Goal: Transaction & Acquisition: Purchase product/service

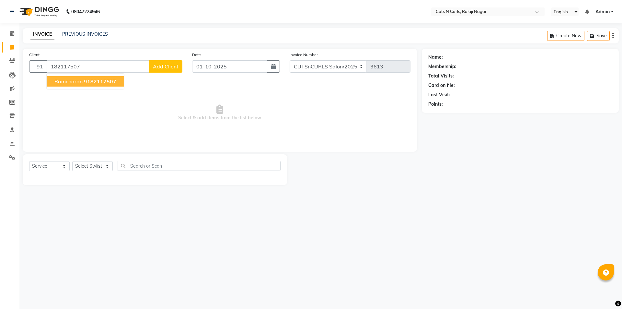
select select "service"
click at [91, 136] on span "Select & add items from the list below" at bounding box center [219, 112] width 381 height 65
click at [78, 69] on input "182117507" at bounding box center [98, 66] width 103 height 12
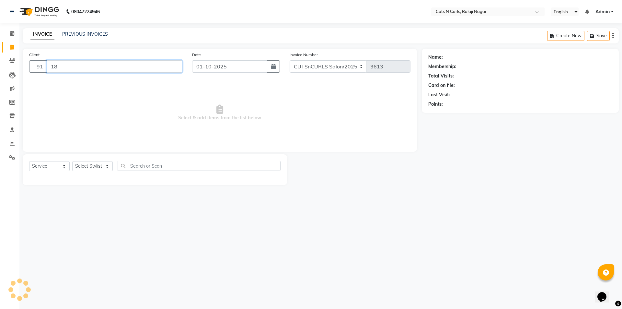
type input "1"
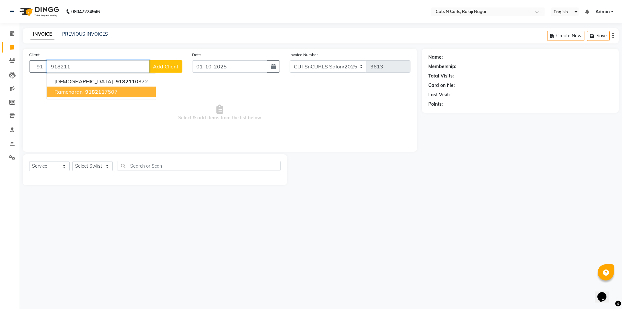
click at [107, 92] on ngb-highlight "918211 7507" at bounding box center [101, 91] width 34 height 6
type input "9182117507"
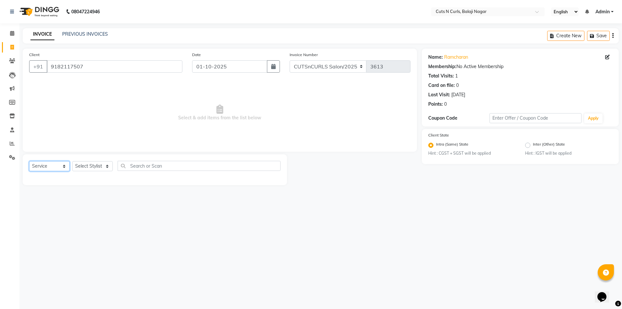
click at [63, 166] on select "Select Service Product Membership Package Voucher Prepaid Gift Card" at bounding box center [49, 166] width 41 height 10
select select "product"
click at [29, 161] on select "Select Service Product Membership Package Voucher Prepaid Gift Card" at bounding box center [49, 166] width 41 height 10
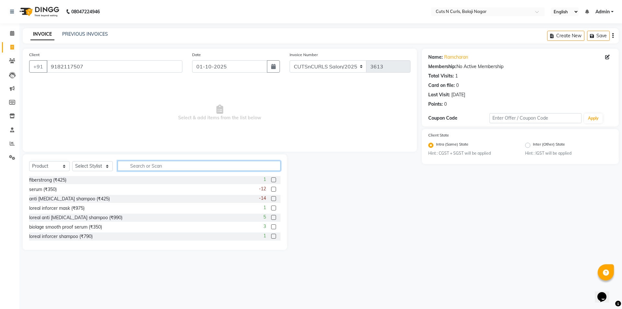
click at [141, 165] on input "text" at bounding box center [199, 166] width 163 height 10
click at [96, 228] on div "biolage smooth proof serum (₹350)" at bounding box center [65, 227] width 73 height 7
checkbox input "false"
click at [105, 167] on select "Select Stylist 1.[PERSON_NAME] 3.[PERSON_NAME] 4.Sameer 5.[PERSON_NAME] 6.[PERS…" at bounding box center [92, 166] width 41 height 10
select select "91605"
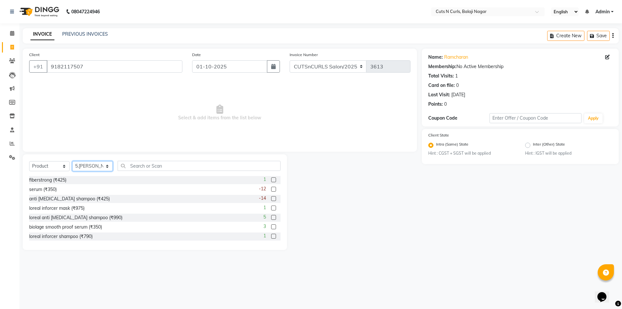
click at [72, 161] on select "Select Stylist 1.[PERSON_NAME] 3.[PERSON_NAME] 4.Sameer 5.[PERSON_NAME] 6.[PERS…" at bounding box center [92, 166] width 41 height 10
click at [163, 165] on input "text" at bounding box center [199, 166] width 163 height 10
type input "s"
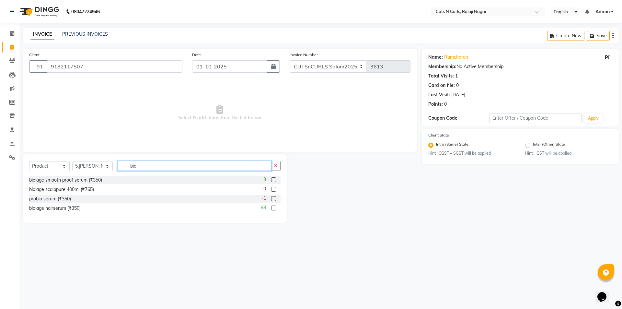
type input "bio"
click at [274, 181] on label at bounding box center [273, 179] width 5 height 5
click at [274, 181] on input "checkbox" at bounding box center [273, 180] width 4 height 4
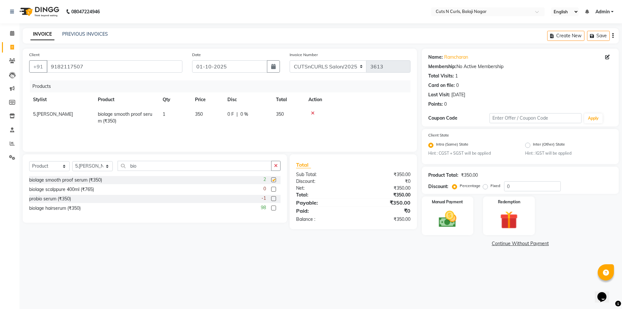
checkbox input "false"
click at [147, 166] on input "bio" at bounding box center [195, 166] width 154 height 10
type input "b"
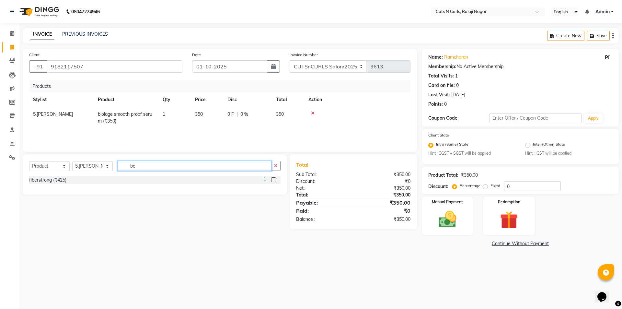
type input "b"
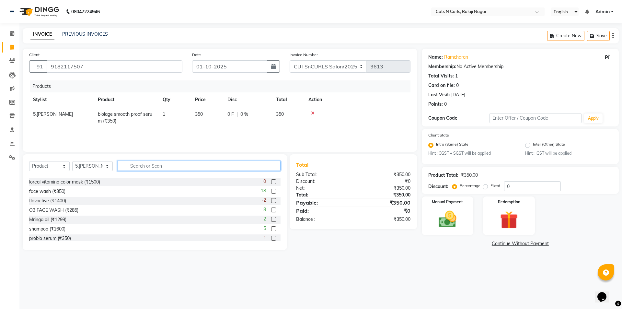
scroll to position [161, 0]
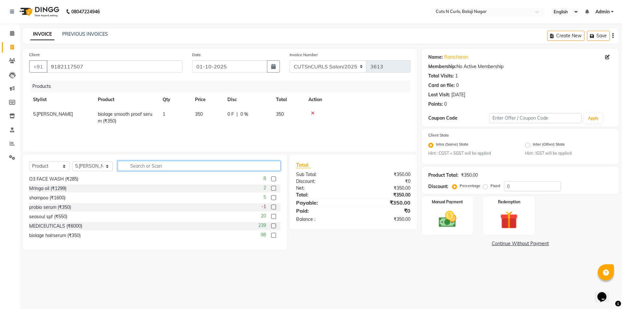
click at [148, 168] on input "text" at bounding box center [199, 166] width 163 height 10
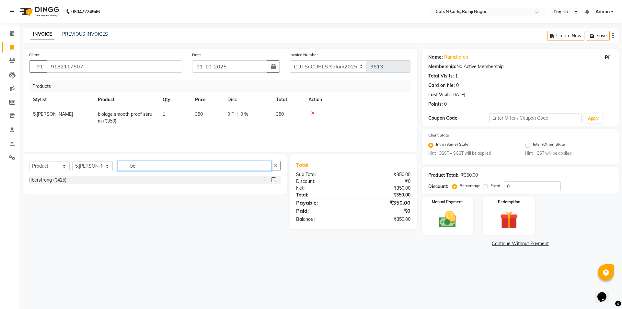
type input "be"
click at [274, 180] on label at bounding box center [273, 179] width 5 height 5
click at [274, 180] on input "checkbox" at bounding box center [273, 180] width 4 height 4
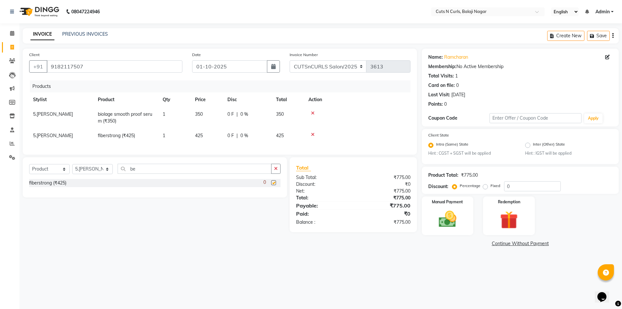
checkbox input "false"
click at [491, 187] on label "Fixed" at bounding box center [496, 186] width 10 height 6
click at [484, 187] on input "Fixed" at bounding box center [486, 185] width 5 height 5
radio input "true"
click at [531, 189] on input "0" at bounding box center [532, 186] width 57 height 10
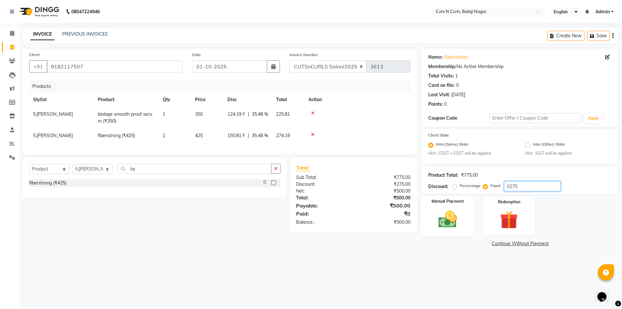
type input "0275"
click at [433, 220] on img at bounding box center [448, 219] width 30 height 21
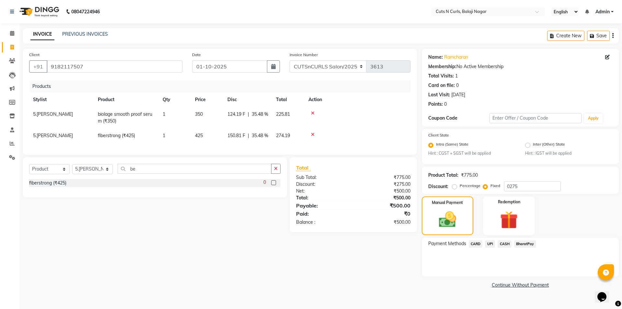
click at [518, 246] on span "BharatPay" at bounding box center [525, 243] width 22 height 7
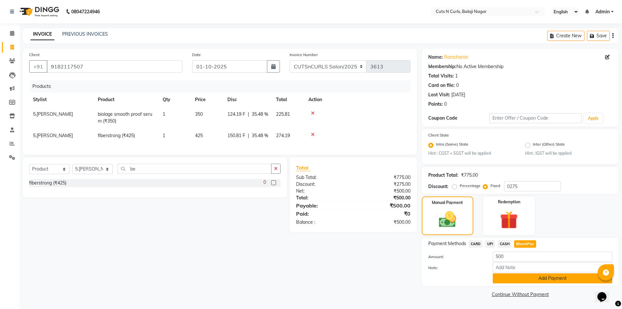
click at [530, 282] on button "Add Payment" at bounding box center [553, 278] width 120 height 10
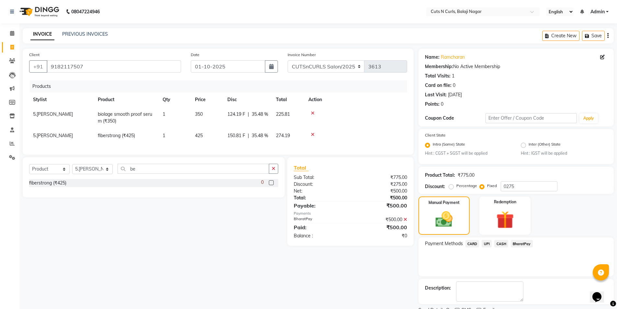
scroll to position [27, 0]
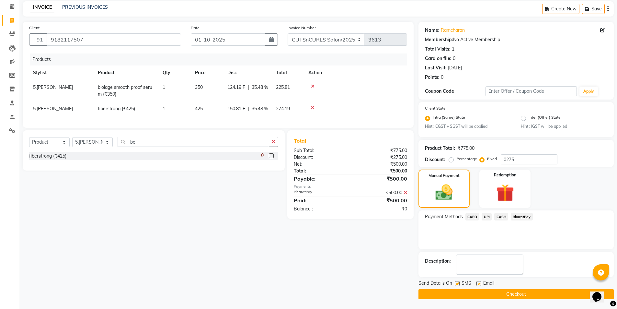
click at [481, 285] on label at bounding box center [479, 283] width 5 height 5
click at [481, 285] on input "checkbox" at bounding box center [479, 284] width 4 height 4
checkbox input "false"
click at [457, 287] on div at bounding box center [457, 284] width 4 height 7
click at [457, 282] on label at bounding box center [457, 283] width 5 height 5
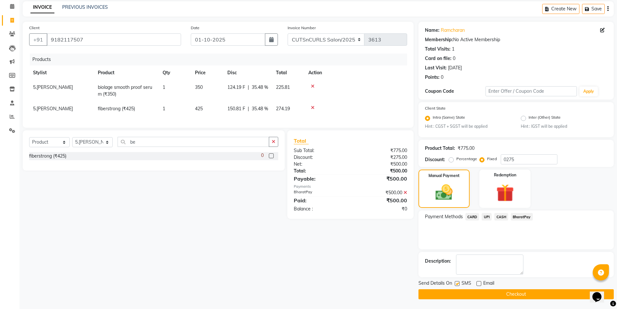
click at [457, 282] on input "checkbox" at bounding box center [457, 284] width 4 height 4
checkbox input "false"
click at [522, 218] on span "BharatPay" at bounding box center [522, 216] width 22 height 7
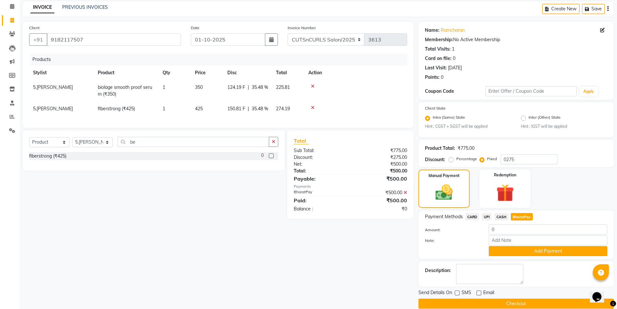
click at [347, 283] on div "Client [PHONE_NUMBER] Date [DATE] Invoice Number CUTSnCURLS Salon/2025 3613 Pro…" at bounding box center [218, 165] width 401 height 287
click at [460, 302] on button "Checkout" at bounding box center [516, 303] width 195 height 10
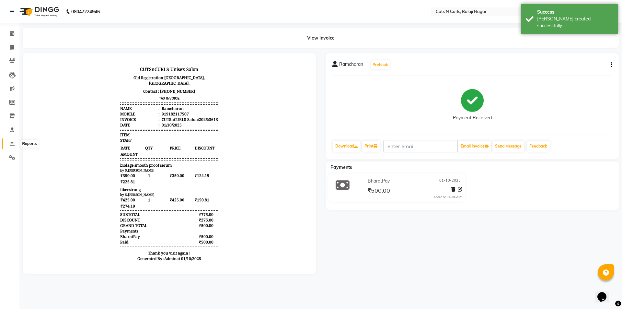
click at [14, 142] on icon at bounding box center [12, 143] width 5 height 5
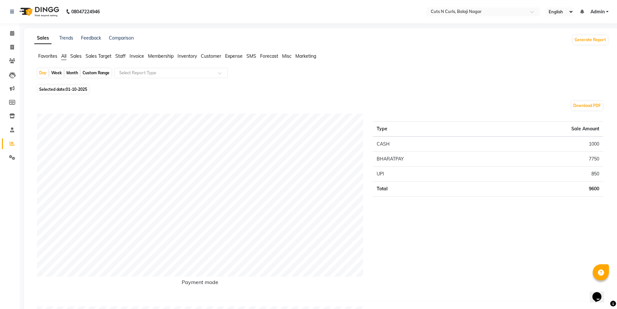
click at [56, 70] on div "Week" at bounding box center [57, 72] width 14 height 9
select select "10"
select select "2025"
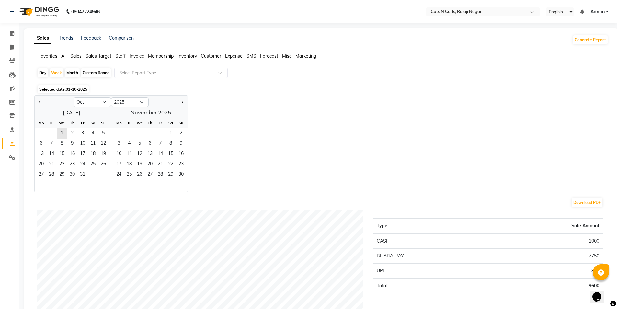
click at [73, 72] on div "Month" at bounding box center [72, 72] width 15 height 9
select select "10"
select select "2025"
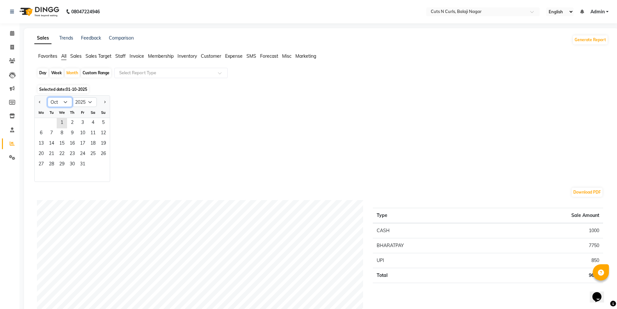
click at [70, 100] on select "Jan Feb Mar Apr May Jun [DATE] Aug Sep Oct Nov Dec" at bounding box center [60, 102] width 25 height 10
click at [103, 102] on button "Next month" at bounding box center [104, 102] width 5 height 10
click at [64, 97] on select "Jan Feb Mar Apr May Jun [DATE] Aug Sep Oct Nov Dec" at bounding box center [60, 102] width 25 height 10
select select "10"
click at [48, 97] on select "Jan Feb Mar Apr May Jun [DATE] Aug Sep Oct Nov Dec" at bounding box center [60, 102] width 25 height 10
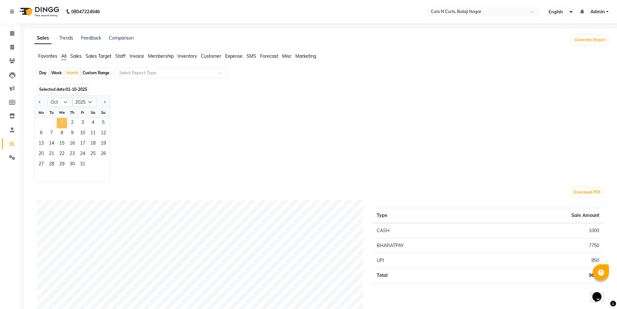
click at [64, 123] on span "1" at bounding box center [62, 123] width 10 height 10
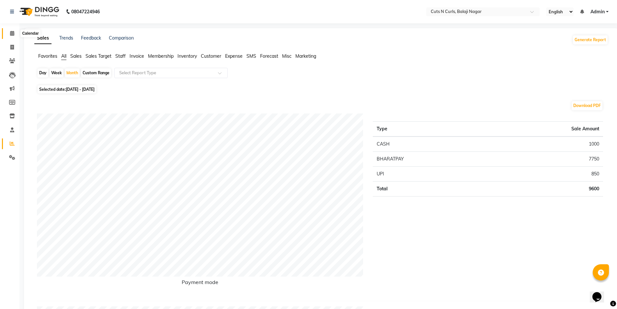
click at [15, 36] on span at bounding box center [11, 33] width 11 height 7
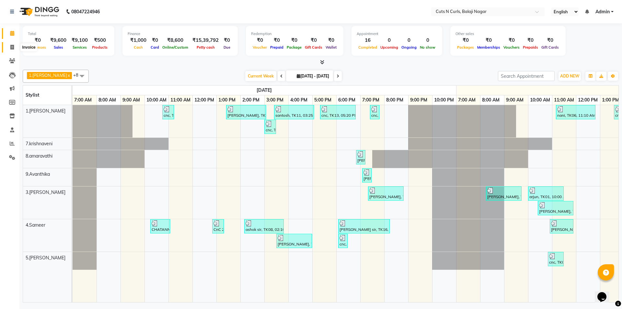
click at [12, 46] on icon at bounding box center [12, 47] width 4 height 5
select select "service"
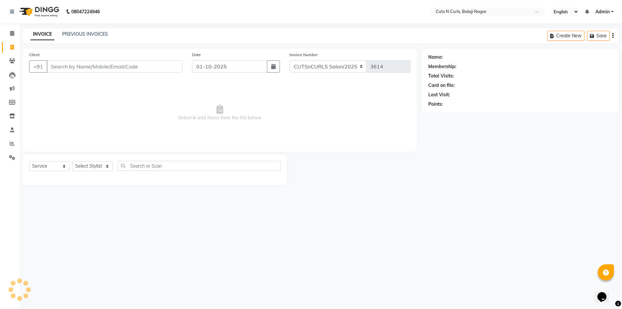
click at [74, 67] on input "Client" at bounding box center [115, 66] width 136 height 12
type input "9010243331"
click at [159, 67] on span "Add Client" at bounding box center [166, 66] width 26 height 6
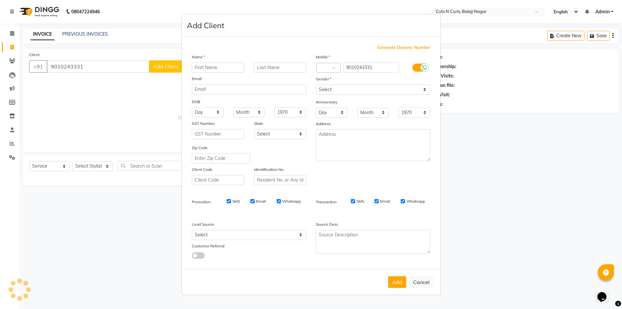
click at [209, 68] on input "text" at bounding box center [218, 68] width 52 height 10
type input "[PERSON_NAME]"
click at [327, 87] on select "Select [DEMOGRAPHIC_DATA] [DEMOGRAPHIC_DATA] Other Prefer Not To Say" at bounding box center [373, 90] width 114 height 10
select select "[DEMOGRAPHIC_DATA]"
click at [316, 85] on select "Select [DEMOGRAPHIC_DATA] [DEMOGRAPHIC_DATA] Other Prefer Not To Say" at bounding box center [373, 90] width 114 height 10
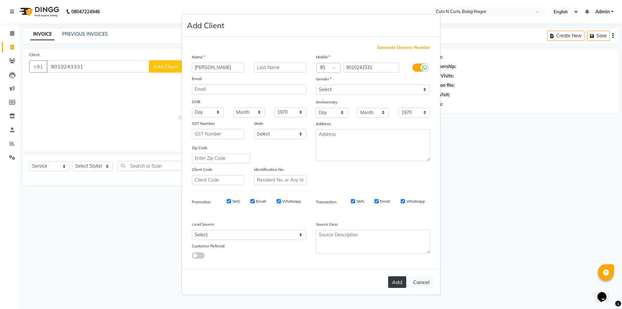
click at [399, 282] on button "Add" at bounding box center [397, 282] width 18 height 12
select select
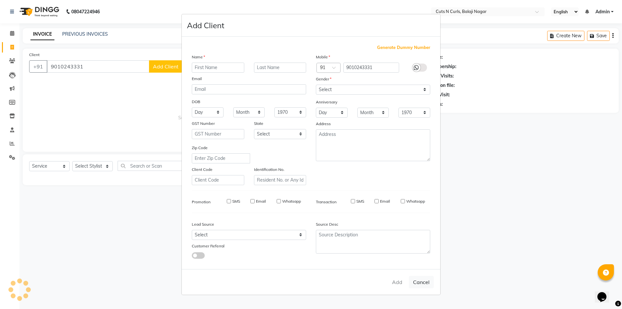
select select
checkbox input "false"
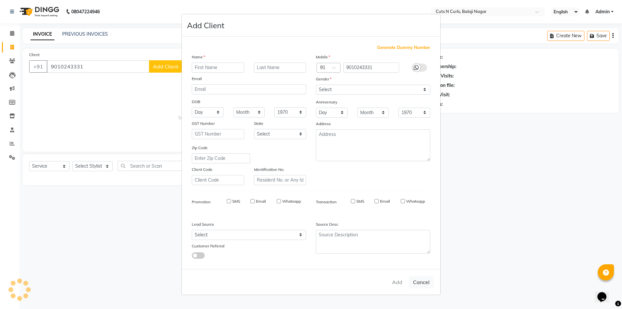
checkbox input "false"
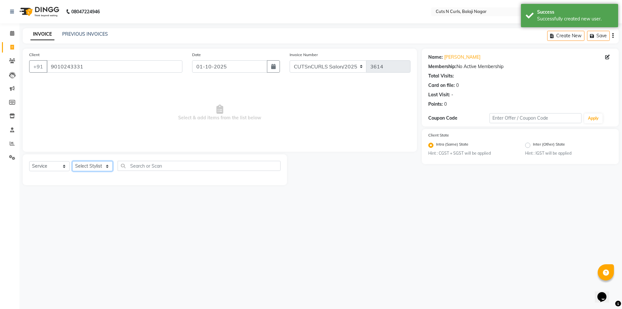
click at [106, 165] on select "Select Stylist 1.[PERSON_NAME] 3.[PERSON_NAME] 4.Sameer 5.[PERSON_NAME] 6.[PERS…" at bounding box center [92, 166] width 41 height 10
select select "91605"
click at [72, 161] on select "Select Stylist 1.[PERSON_NAME] 3.[PERSON_NAME] 4.Sameer 5.[PERSON_NAME] 6.[PERS…" at bounding box center [92, 166] width 41 height 10
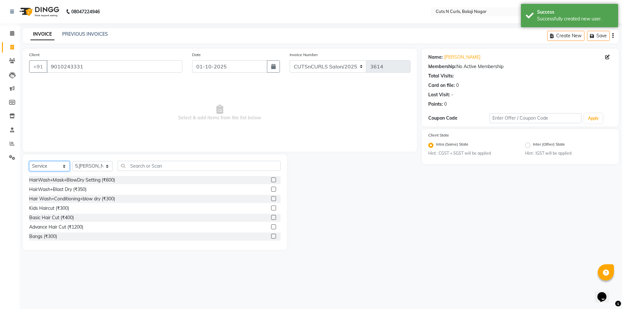
click at [43, 163] on select "Select Service Product Membership Package Voucher Prepaid Gift Card" at bounding box center [49, 166] width 41 height 10
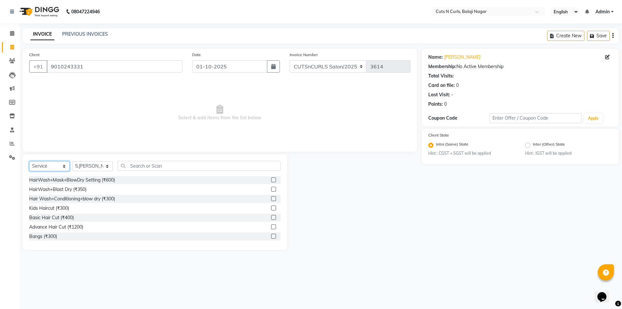
select select "product"
click at [29, 161] on select "Select Service Product Membership Package Voucher Prepaid Gift Card" at bounding box center [49, 166] width 41 height 10
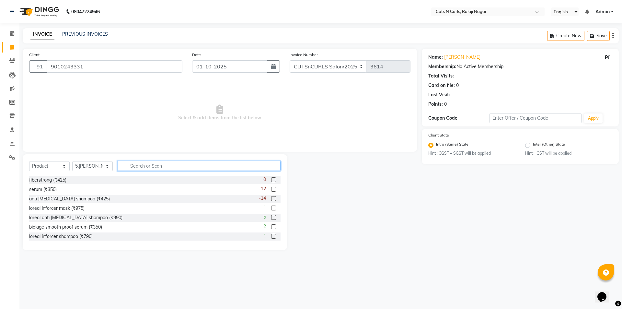
click at [141, 168] on input "text" at bounding box center [199, 166] width 163 height 10
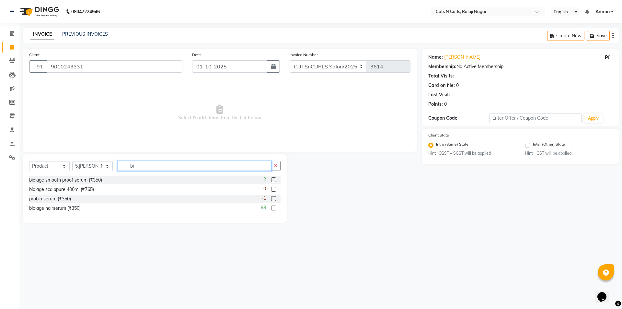
type input "b"
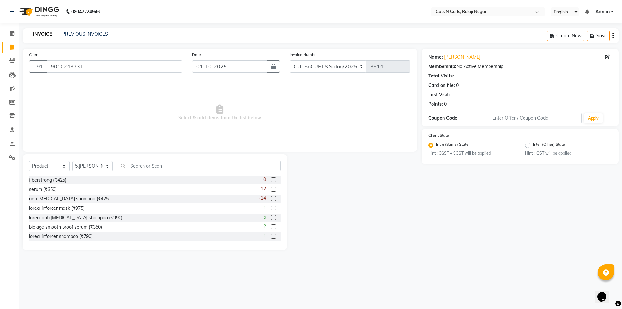
click at [271, 199] on label at bounding box center [273, 198] width 5 height 5
click at [271, 199] on input "checkbox" at bounding box center [273, 199] width 4 height 4
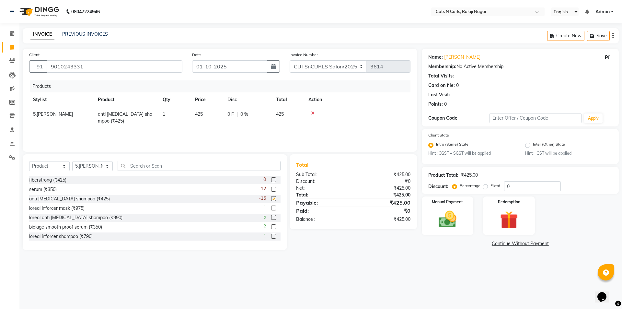
checkbox input "false"
click at [465, 220] on div "Manual Payment" at bounding box center [448, 216] width 54 height 40
click at [503, 243] on span "CASH" at bounding box center [505, 243] width 14 height 7
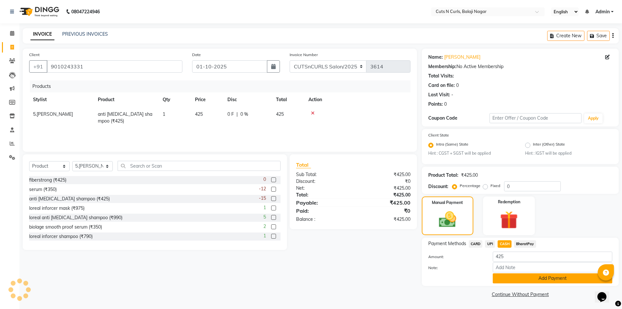
click at [532, 280] on button "Add Payment" at bounding box center [553, 278] width 120 height 10
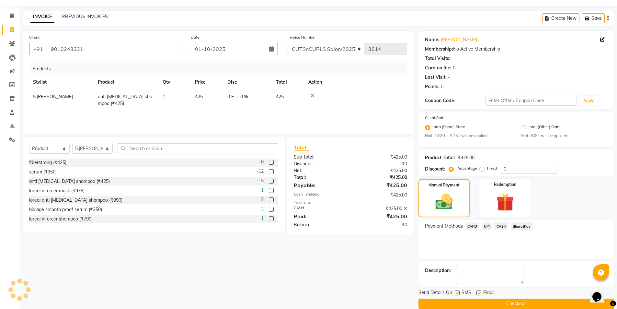
scroll to position [27, 0]
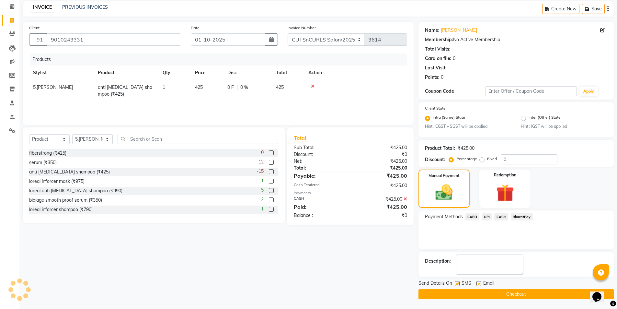
click at [480, 283] on label at bounding box center [479, 283] width 5 height 5
click at [480, 283] on input "checkbox" at bounding box center [479, 284] width 4 height 4
checkbox input "false"
click at [458, 285] on label at bounding box center [457, 283] width 5 height 5
click at [458, 285] on input "checkbox" at bounding box center [457, 284] width 4 height 4
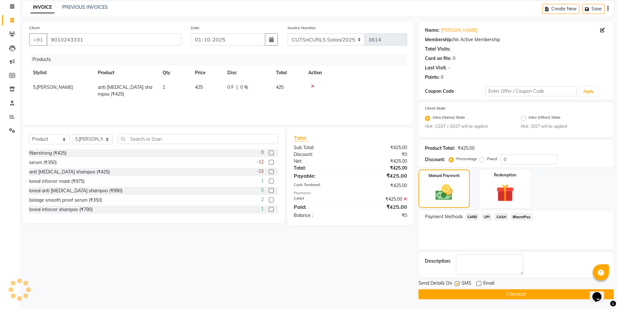
checkbox input "false"
click at [502, 295] on button "Checkout" at bounding box center [516, 294] width 195 height 10
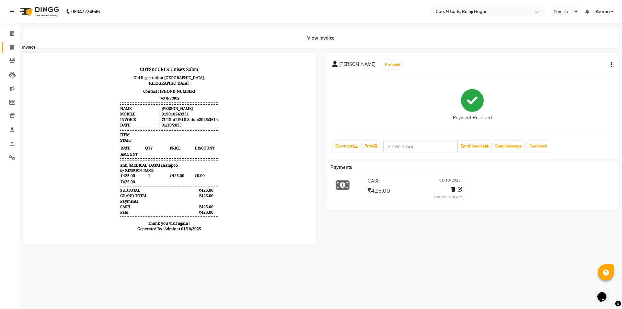
click at [13, 47] on icon at bounding box center [12, 47] width 4 height 5
select select "service"
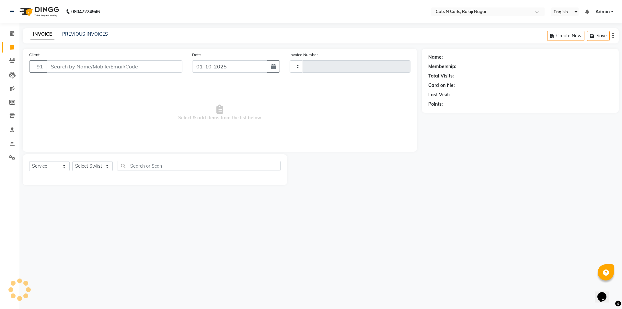
type input "3615"
select select "5645"
click at [12, 144] on icon at bounding box center [12, 143] width 5 height 5
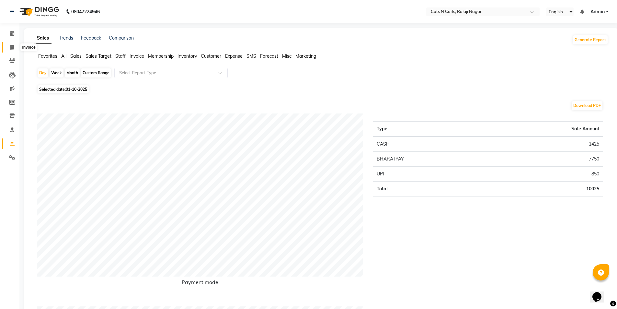
click at [14, 47] on icon at bounding box center [12, 47] width 4 height 5
select select "service"
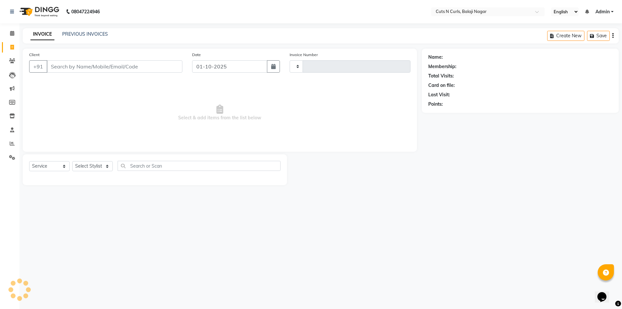
type input "3615"
select select "5645"
click at [85, 0] on html "08047224946 Select Location × Cuts N Curls, Balaji Nagar English ENGLISH Españo…" at bounding box center [311, 154] width 622 height 309
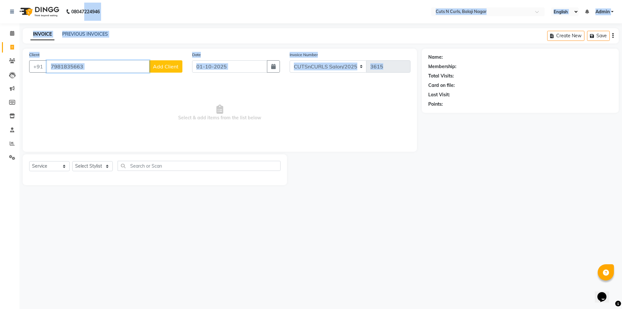
click at [102, 67] on input "7981835663" at bounding box center [98, 66] width 103 height 12
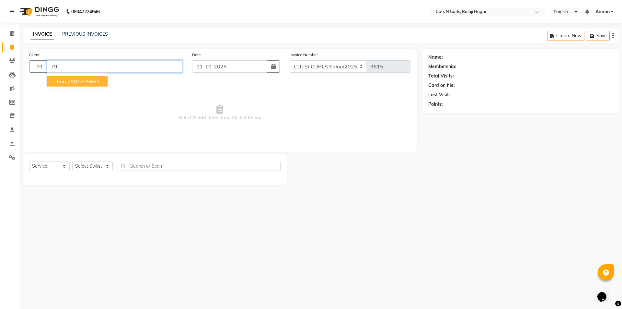
type input "7"
click at [102, 67] on input "Client" at bounding box center [115, 66] width 136 height 12
click at [102, 68] on input "Client" at bounding box center [115, 66] width 136 height 12
click at [95, 69] on input "Client" at bounding box center [115, 66] width 136 height 12
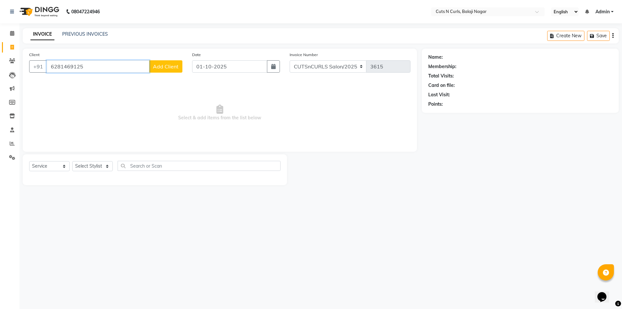
type input "6281469125"
click at [161, 69] on span "Add Client" at bounding box center [166, 66] width 26 height 6
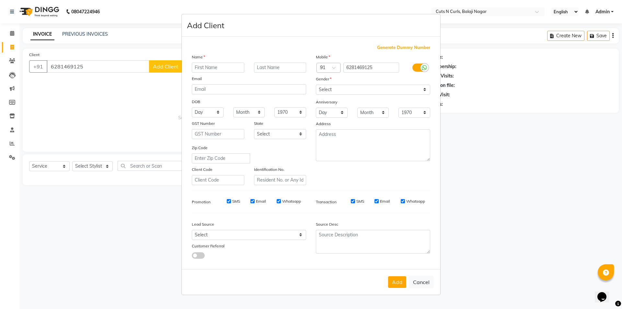
click at [209, 63] on input "text" at bounding box center [218, 68] width 52 height 10
click at [210, 68] on input "text" at bounding box center [218, 68] width 52 height 10
type input "rohith"
click at [364, 89] on select "Select [DEMOGRAPHIC_DATA] [DEMOGRAPHIC_DATA] Other Prefer Not To Say" at bounding box center [373, 90] width 114 height 10
select select "[DEMOGRAPHIC_DATA]"
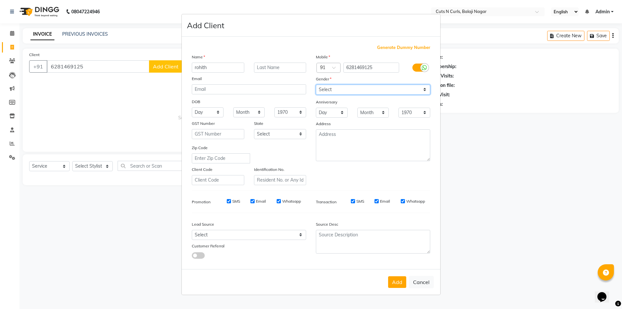
click at [316, 85] on select "Select [DEMOGRAPHIC_DATA] [DEMOGRAPHIC_DATA] Other Prefer Not To Say" at bounding box center [373, 90] width 114 height 10
click at [398, 283] on button "Add" at bounding box center [397, 282] width 18 height 12
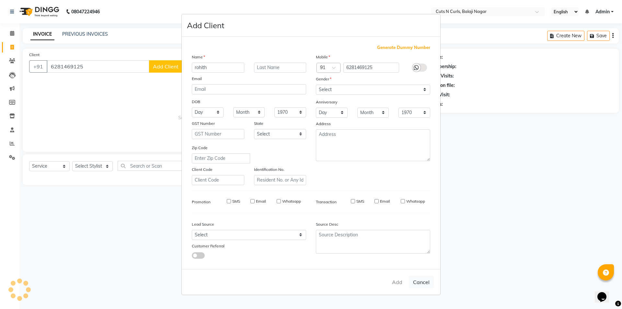
select select
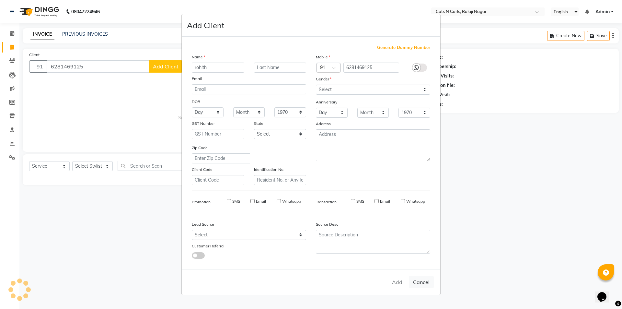
select select
checkbox input "false"
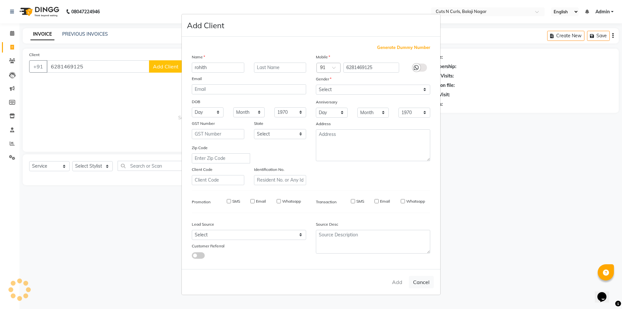
checkbox input "false"
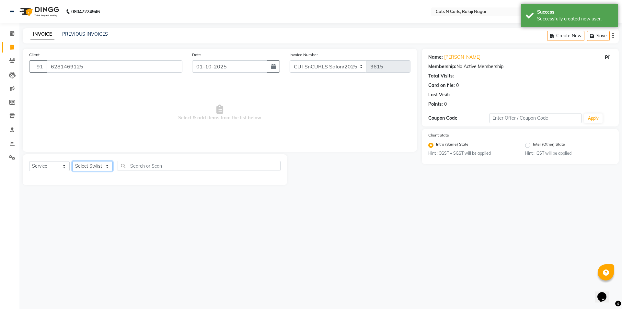
click at [85, 165] on select "Select Stylist 1.[PERSON_NAME] 3.[PERSON_NAME] 4.Sameer 5.[PERSON_NAME] 6.[PERS…" at bounding box center [92, 166] width 41 height 10
select select "92223"
click at [72, 161] on select "Select Stylist 1.[PERSON_NAME] 3.[PERSON_NAME] 4.Sameer 5.[PERSON_NAME] 6.[PERS…" at bounding box center [92, 166] width 41 height 10
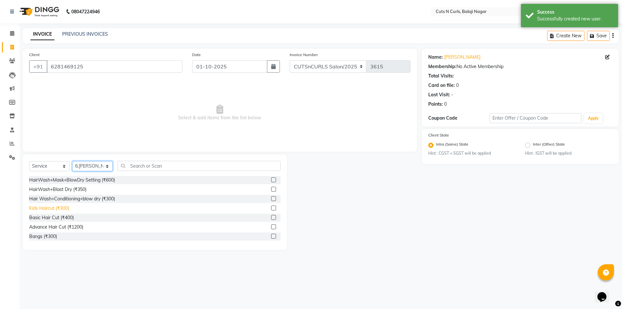
scroll to position [32, 0]
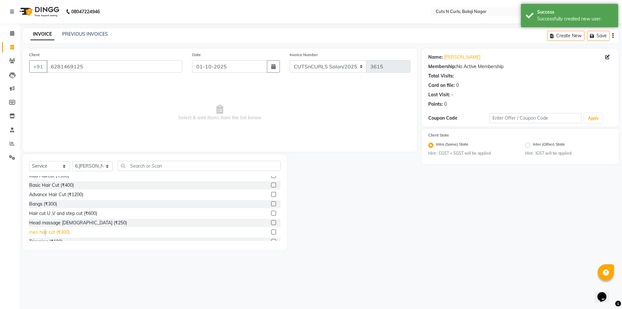
click at [46, 231] on div "men hair cut (₹300)" at bounding box center [49, 232] width 41 height 7
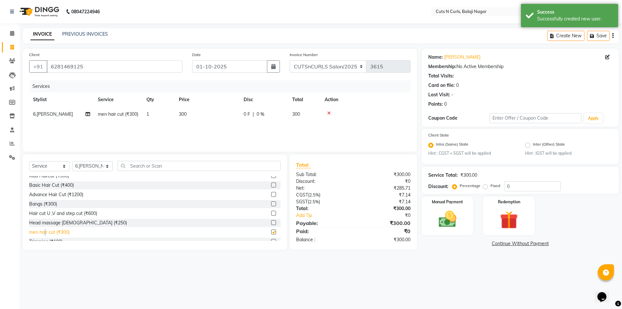
checkbox input "false"
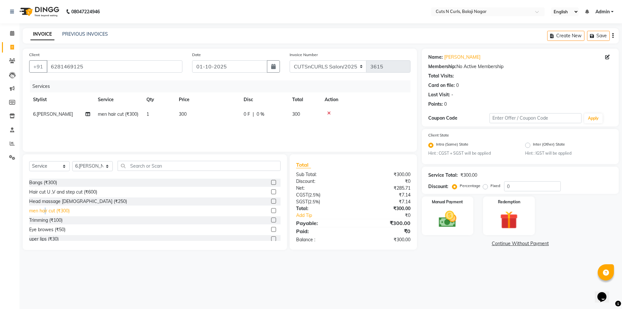
scroll to position [65, 0]
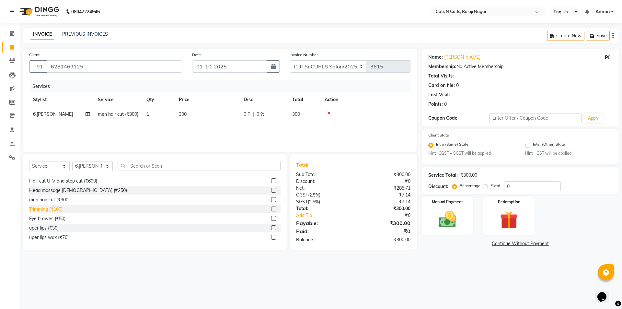
click at [43, 208] on div "Trimming (₹100)" at bounding box center [45, 209] width 33 height 7
checkbox input "false"
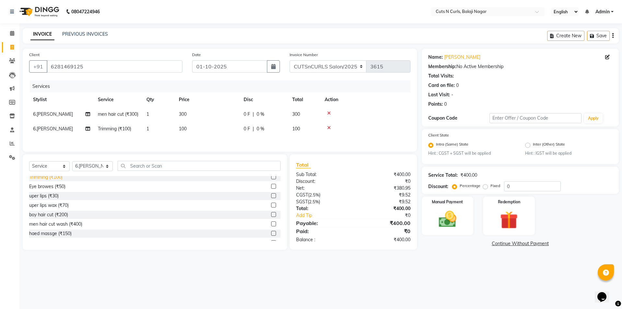
scroll to position [97, 0]
click at [46, 237] on div "haed massge (₹150)" at bounding box center [50, 233] width 42 height 7
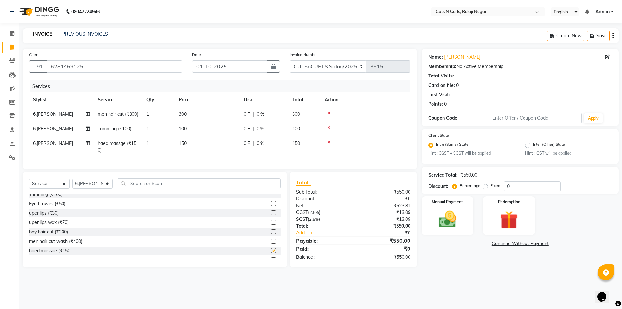
checkbox input "false"
click at [41, 240] on div "D tan (₹400)" at bounding box center [42, 237] width 26 height 7
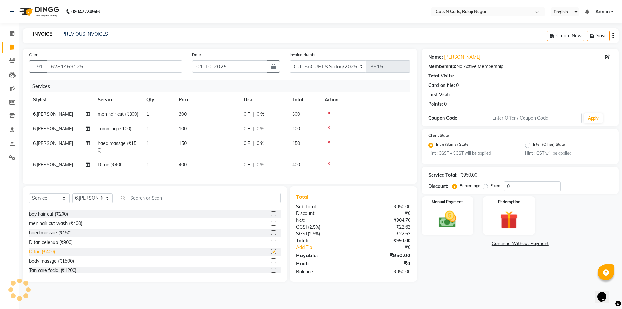
checkbox input "false"
click at [491, 185] on label "Fixed" at bounding box center [496, 186] width 10 height 6
click at [485, 185] on input "Fixed" at bounding box center [486, 185] width 5 height 5
radio input "true"
click at [528, 184] on input "0" at bounding box center [532, 186] width 57 height 10
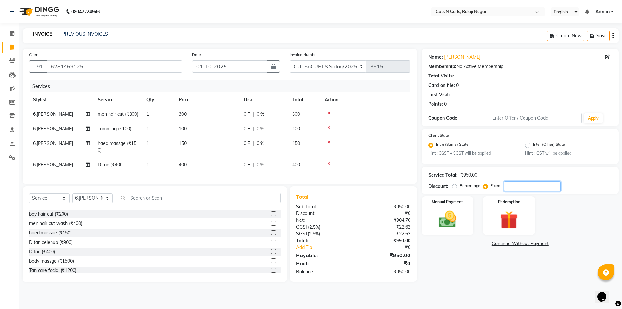
click at [542, 185] on input "number" at bounding box center [532, 186] width 57 height 10
type input "200"
click at [455, 227] on img at bounding box center [448, 219] width 30 height 21
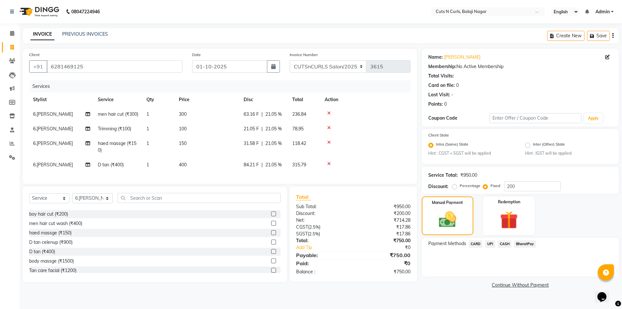
click at [489, 242] on span "UPI" at bounding box center [490, 243] width 10 height 7
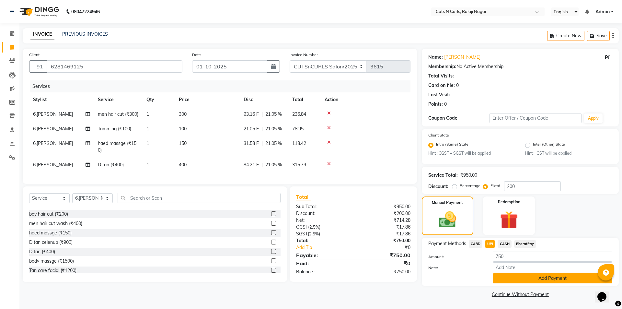
click at [551, 278] on button "Add Payment" at bounding box center [553, 278] width 120 height 10
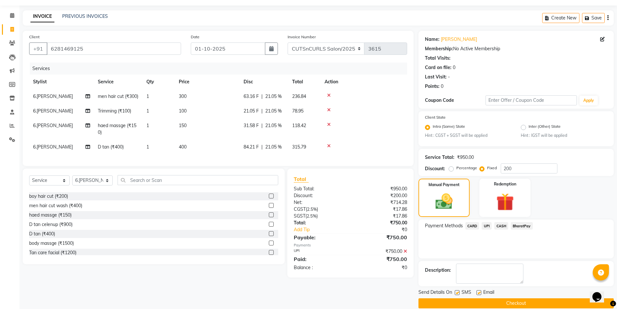
scroll to position [27, 0]
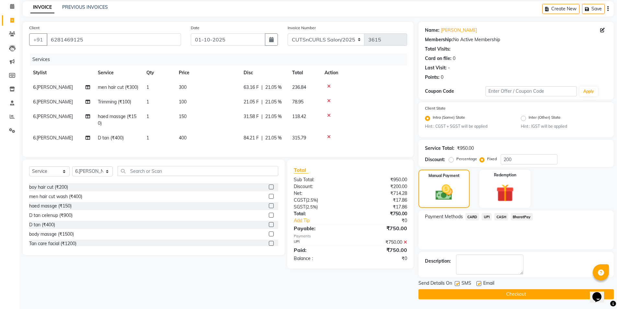
click at [479, 284] on label at bounding box center [479, 283] width 5 height 5
click at [479, 284] on input "checkbox" at bounding box center [479, 284] width 4 height 4
checkbox input "false"
click at [504, 293] on button "Checkout" at bounding box center [516, 294] width 195 height 10
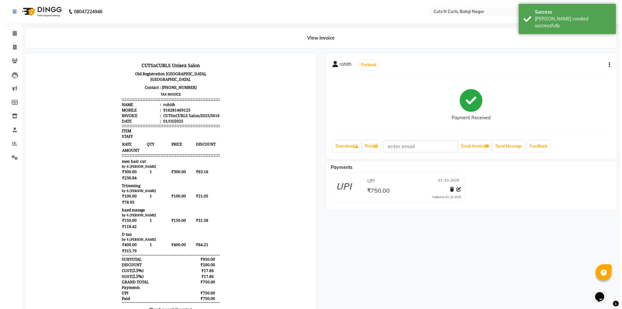
scroll to position [5, 0]
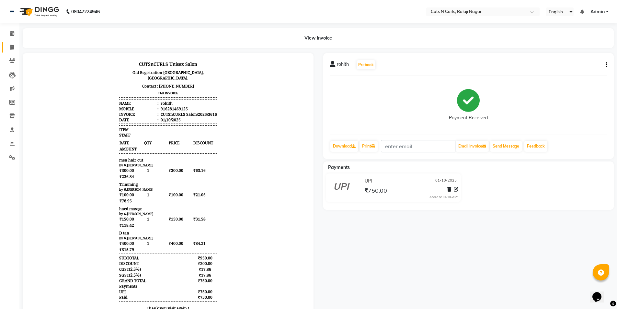
click at [9, 46] on span at bounding box center [11, 47] width 11 height 7
select select "service"
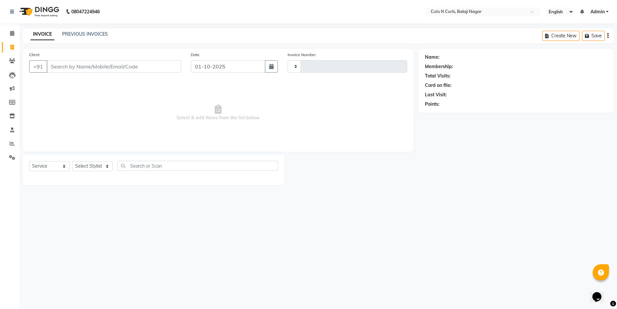
click at [26, 57] on div "Client +91" at bounding box center [105, 64] width 162 height 27
select select "5645"
type input "3617"
click at [69, 65] on input "Client" at bounding box center [115, 66] width 136 height 12
click at [62, 66] on input "965452130415" at bounding box center [98, 66] width 103 height 12
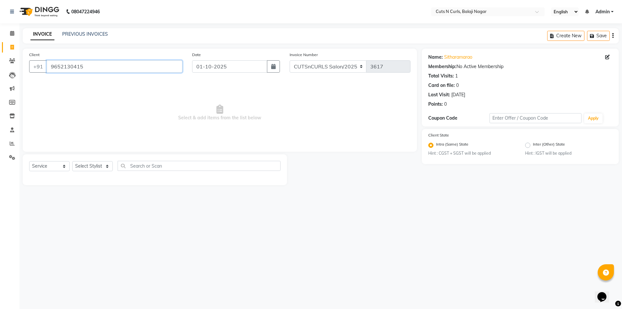
click at [100, 62] on input "9652130415" at bounding box center [115, 66] width 136 height 12
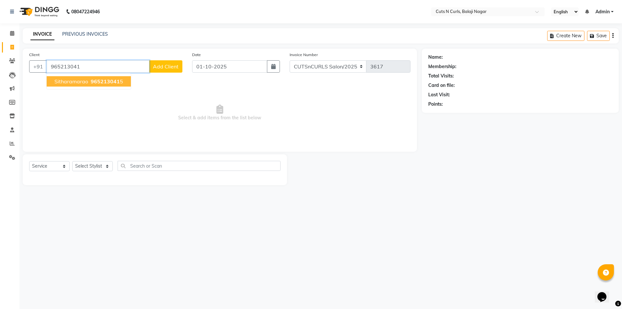
type input "9652130415"
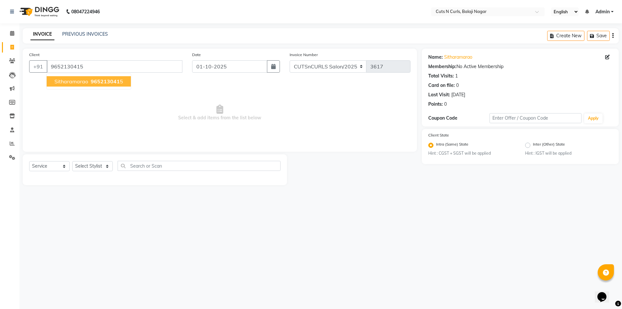
click at [84, 82] on span "sitharamarao" at bounding box center [71, 81] width 34 height 6
click at [94, 166] on select "Select Stylist 1.[PERSON_NAME] 3.[PERSON_NAME] 4.Sameer 5.[PERSON_NAME] 6.[PERS…" at bounding box center [92, 166] width 41 height 10
select select "92223"
click at [72, 161] on select "Select Stylist 1.[PERSON_NAME] 3.[PERSON_NAME] 4.Sameer 5.[PERSON_NAME] 6.[PERS…" at bounding box center [92, 166] width 41 height 10
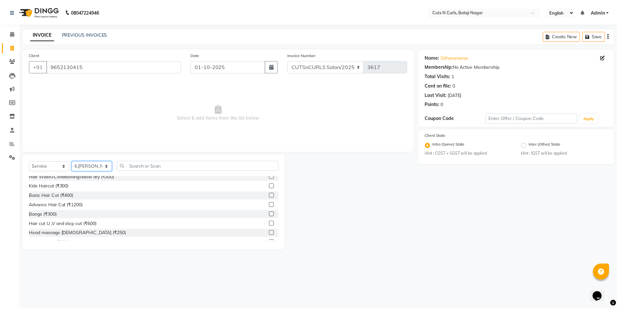
scroll to position [32, 0]
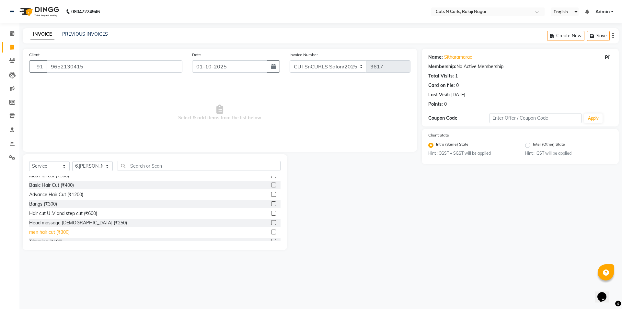
click at [44, 232] on div "men hair cut (₹300)" at bounding box center [49, 232] width 41 height 7
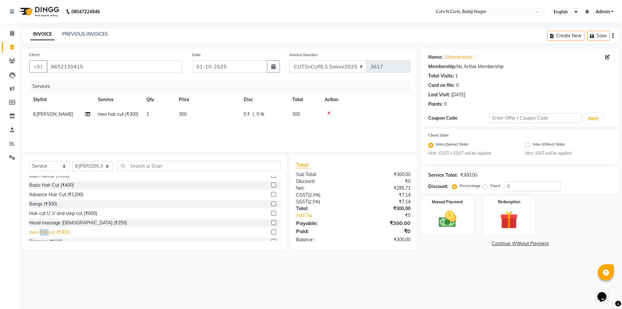
click at [44, 232] on div "men hair cut (₹300)" at bounding box center [49, 232] width 41 height 7
checkbox input "false"
click at [491, 185] on label "Fixed" at bounding box center [496, 186] width 10 height 6
click at [486, 185] on input "Fixed" at bounding box center [486, 185] width 5 height 5
radio input "true"
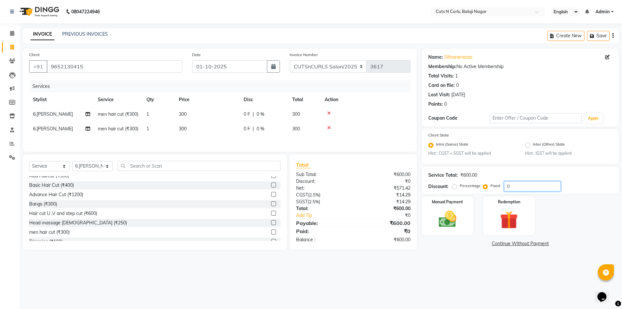
click at [512, 188] on input "0" at bounding box center [532, 186] width 57 height 10
type input "3"
type input "250"
click at [443, 220] on img at bounding box center [448, 219] width 30 height 21
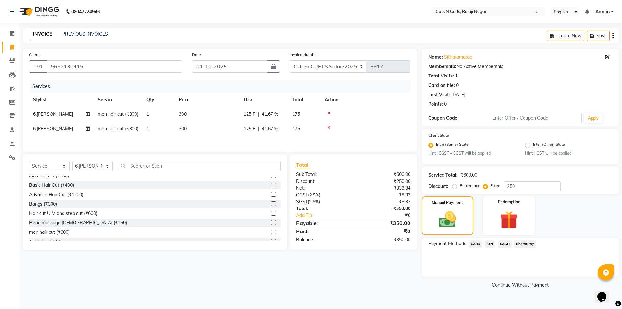
click at [490, 243] on span "UPI" at bounding box center [490, 243] width 10 height 7
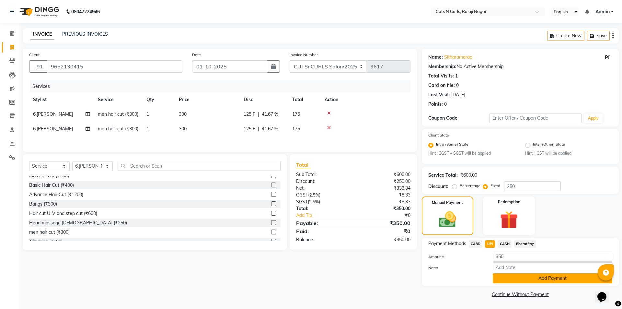
click at [547, 275] on button "Add Payment" at bounding box center [553, 278] width 120 height 10
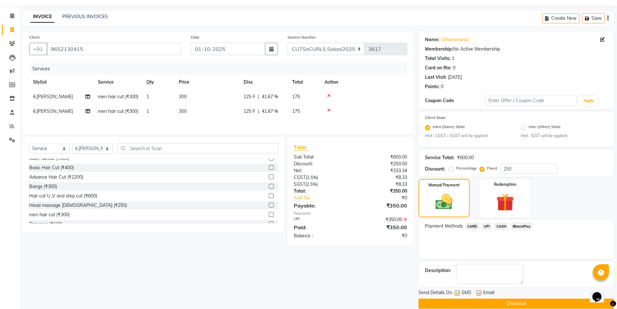
scroll to position [27, 0]
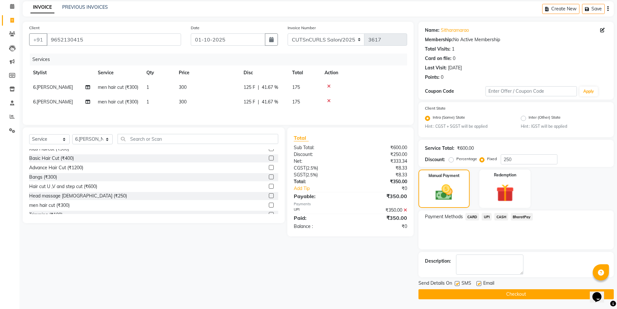
click at [477, 280] on div "Email" at bounding box center [488, 284] width 23 height 8
click at [480, 282] on label at bounding box center [479, 283] width 5 height 5
click at [480, 282] on input "checkbox" at bounding box center [479, 284] width 4 height 4
checkbox input "false"
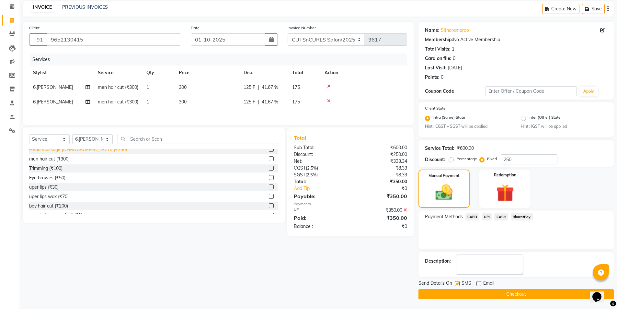
scroll to position [65, 0]
click at [328, 86] on icon at bounding box center [329, 86] width 4 height 5
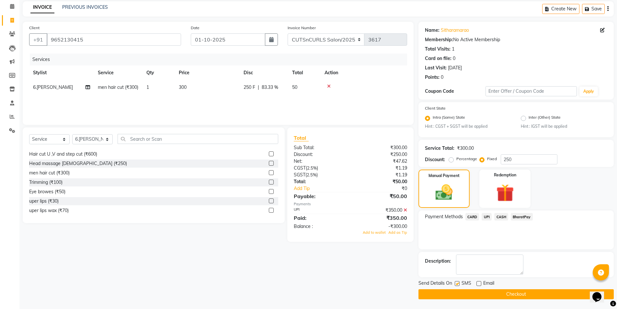
click at [329, 85] on icon at bounding box center [329, 86] width 4 height 5
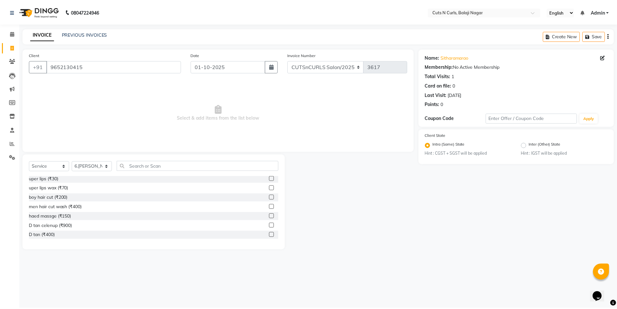
scroll to position [130, 0]
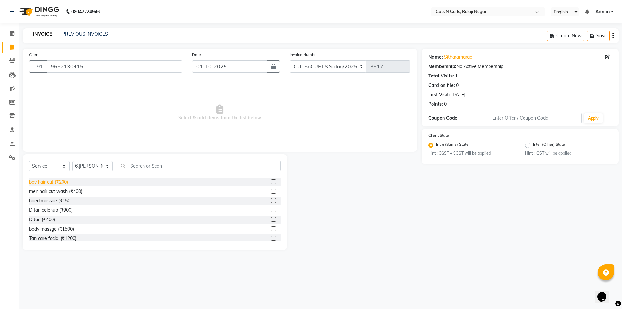
click at [43, 182] on div "boy hair cut (₹200)" at bounding box center [48, 182] width 39 height 7
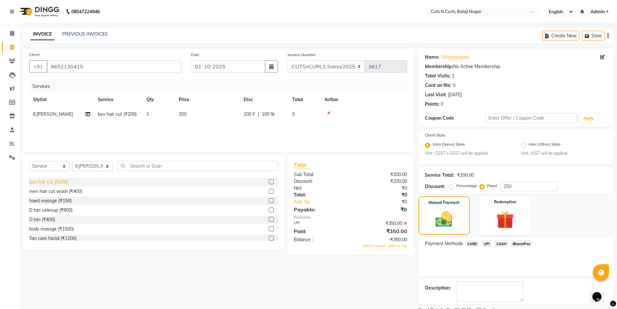
click at [43, 182] on div "boy hair cut (₹200)" at bounding box center [48, 182] width 39 height 7
checkbox input "false"
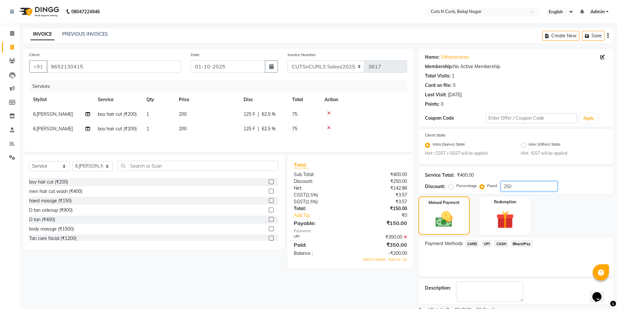
click at [540, 184] on input "250" at bounding box center [529, 186] width 57 height 10
type input "2"
click at [404, 238] on icon at bounding box center [406, 237] width 4 height 5
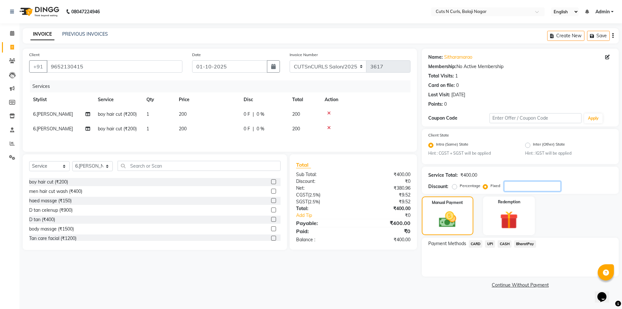
click at [510, 185] on input "number" at bounding box center [532, 186] width 57 height 10
type input "50"
click at [490, 242] on span "UPI" at bounding box center [490, 243] width 10 height 7
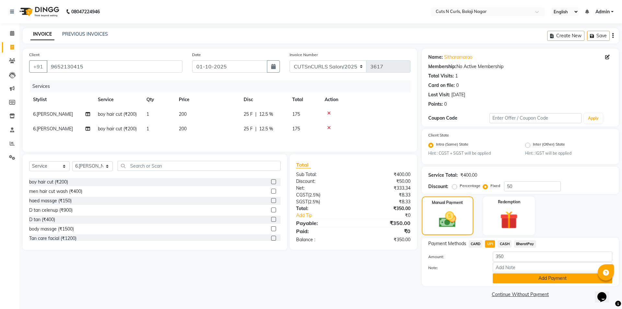
click at [528, 276] on button "Add Payment" at bounding box center [553, 278] width 120 height 10
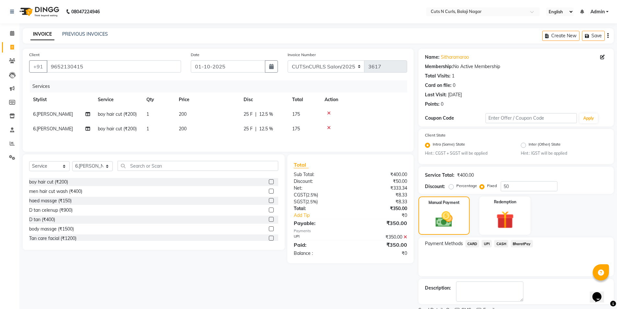
scroll to position [27, 0]
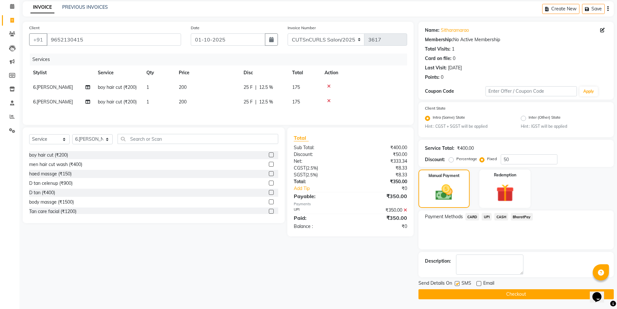
click at [487, 291] on button "Checkout" at bounding box center [516, 294] width 195 height 10
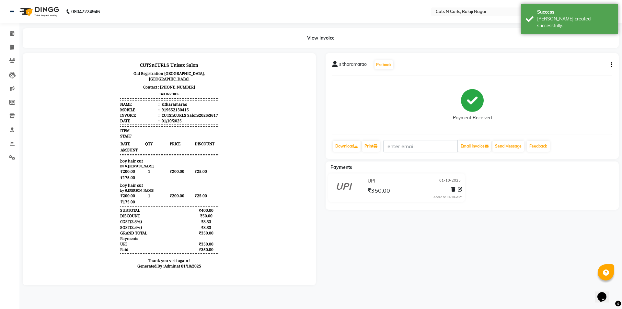
scroll to position [5, 0]
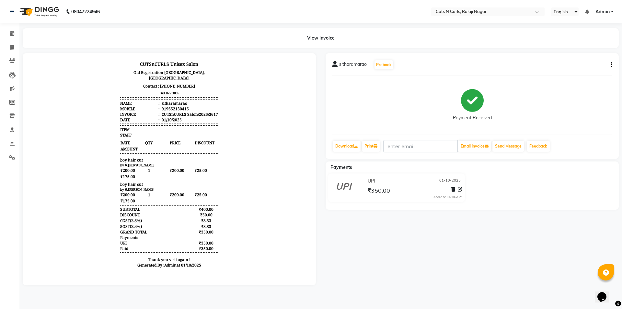
click at [103, 145] on body "CUTSnCURLS Unisex Salon [GEOGRAPHIC_DATA], [GEOGRAPHIC_DATA], [GEOGRAPHIC_DATA]…" at bounding box center [169, 165] width 275 height 217
click at [13, 47] on icon at bounding box center [12, 47] width 4 height 5
select select "service"
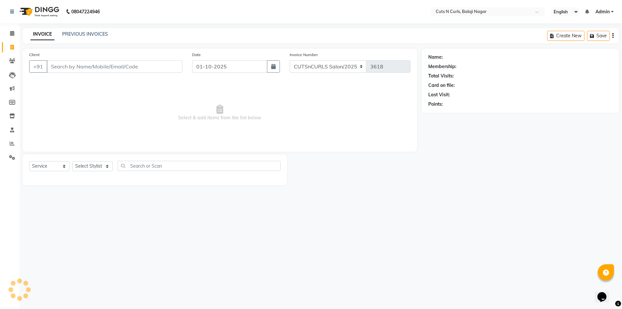
click at [68, 70] on input "Client" at bounding box center [115, 66] width 136 height 12
click at [140, 39] on div "INVOICE PREVIOUS INVOICES Create New Save" at bounding box center [321, 35] width 596 height 15
click at [92, 62] on input "Client" at bounding box center [115, 66] width 136 height 12
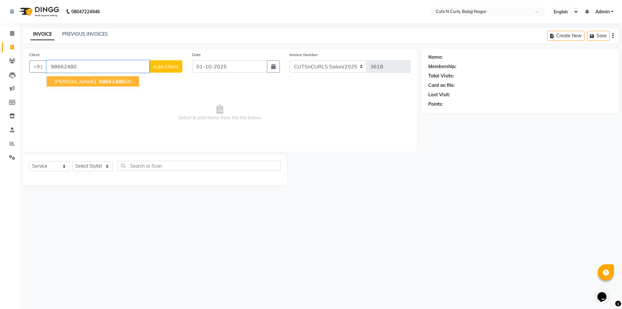
click at [99, 83] on span "98662480" at bounding box center [112, 81] width 26 height 6
type input "9866248060"
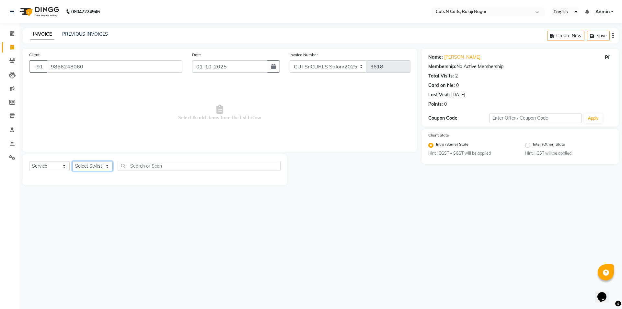
click at [108, 167] on select "Select Stylist 1.[PERSON_NAME] 3.[PERSON_NAME] 4.Sameer 5.[PERSON_NAME] 6.[PERS…" at bounding box center [92, 166] width 41 height 10
select select "92223"
click at [72, 161] on select "Select Stylist 1.[PERSON_NAME] 3.[PERSON_NAME] 4.Sameer 5.[PERSON_NAME] 6.[PERS…" at bounding box center [92, 166] width 41 height 10
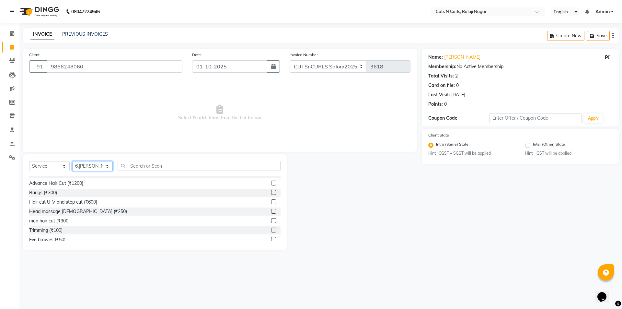
scroll to position [32, 0]
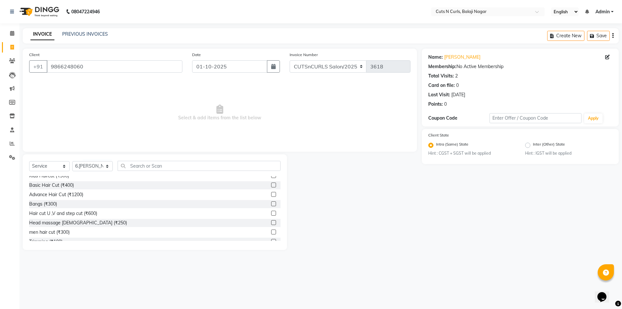
click at [271, 231] on label at bounding box center [273, 231] width 5 height 5
click at [271, 231] on input "checkbox" at bounding box center [273, 232] width 4 height 4
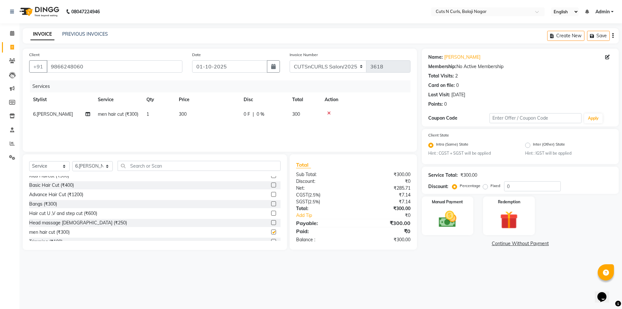
checkbox input "false"
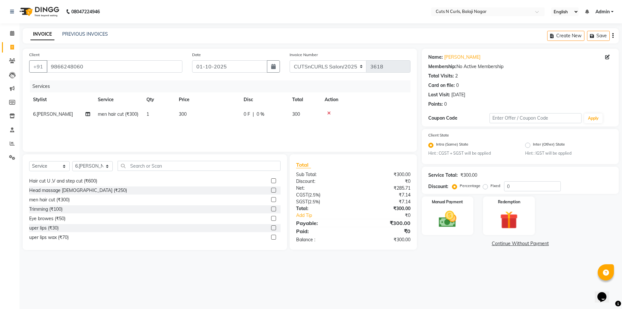
click at [271, 210] on label at bounding box center [273, 208] width 5 height 5
click at [271, 210] on input "checkbox" at bounding box center [273, 209] width 4 height 4
checkbox input "false"
click at [491, 188] on label "Fixed" at bounding box center [496, 186] width 10 height 6
click at [486, 188] on input "Fixed" at bounding box center [486, 185] width 5 height 5
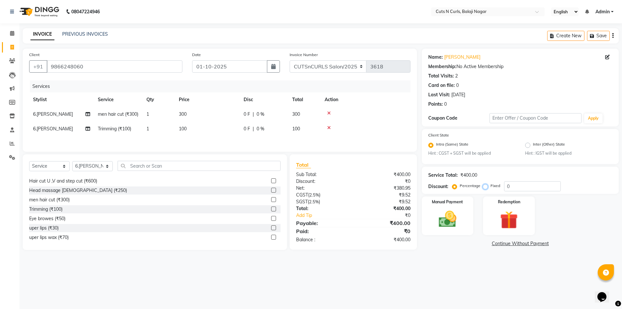
radio input "true"
click at [515, 187] on input "0" at bounding box center [532, 186] width 57 height 10
type input "100"
click at [446, 209] on img at bounding box center [448, 219] width 30 height 21
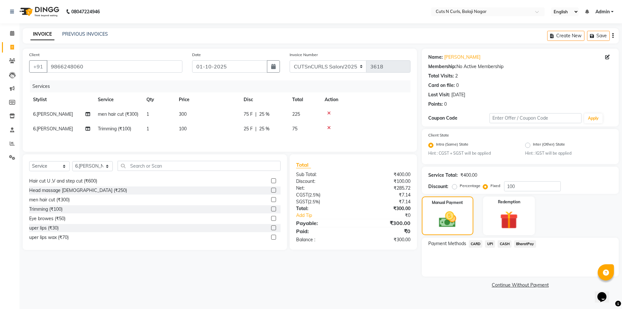
click at [504, 242] on span "CASH" at bounding box center [505, 243] width 14 height 7
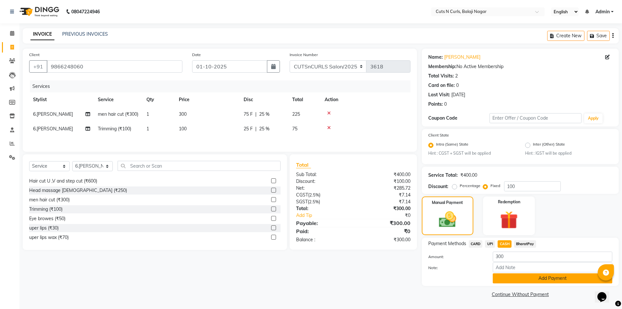
click at [542, 278] on button "Add Payment" at bounding box center [553, 278] width 120 height 10
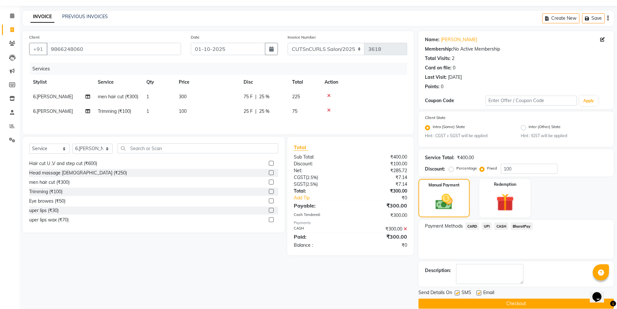
scroll to position [27, 0]
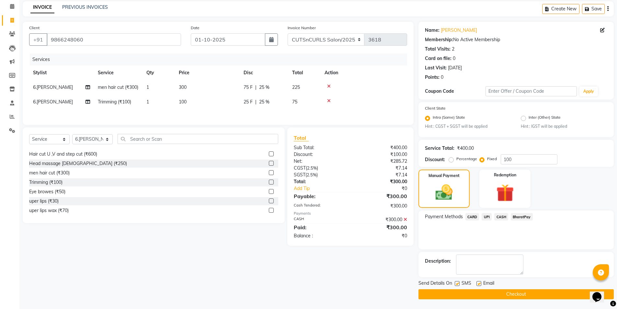
click at [479, 283] on label at bounding box center [479, 283] width 5 height 5
click at [479, 283] on input "checkbox" at bounding box center [479, 284] width 4 height 4
checkbox input "false"
click at [488, 293] on button "Checkout" at bounding box center [516, 294] width 195 height 10
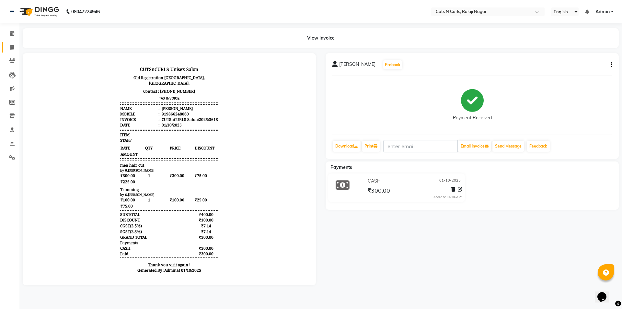
click at [14, 42] on link "Invoice" at bounding box center [10, 47] width 16 height 11
select select "service"
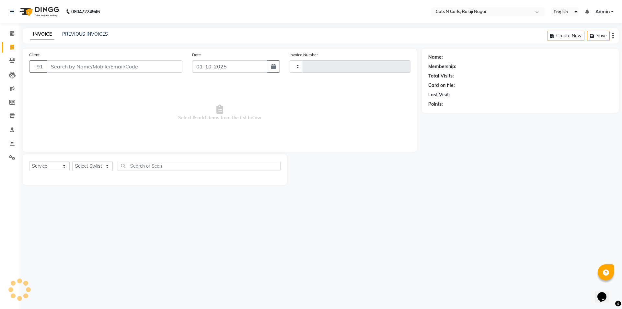
type input "3619"
select select "5645"
click at [89, 60] on div "Client +91" at bounding box center [105, 64] width 163 height 27
click at [89, 64] on input "Client" at bounding box center [115, 66] width 136 height 12
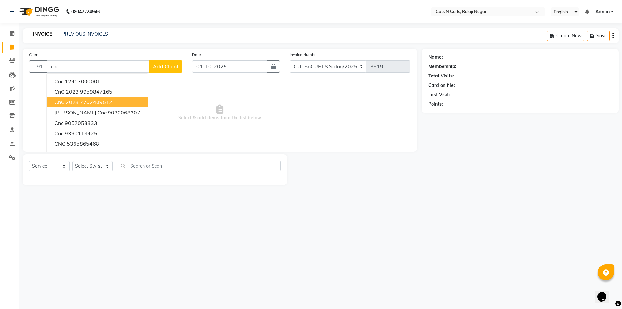
click at [89, 100] on ngb-highlight "7702409512" at bounding box center [96, 102] width 32 height 6
type input "7702409512"
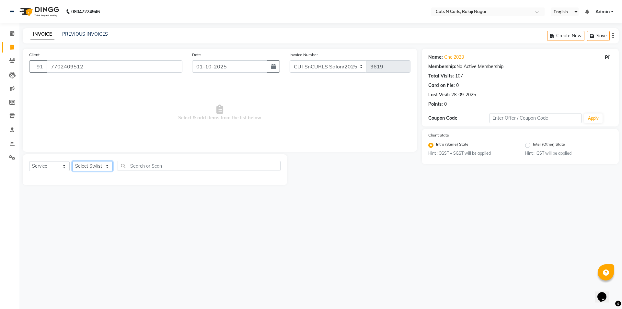
click at [108, 168] on select "Select Stylist 1.[PERSON_NAME] 3.[PERSON_NAME] 4.Sameer 5.[PERSON_NAME] 6.[PERS…" at bounding box center [92, 166] width 41 height 10
select select "92223"
click at [72, 161] on select "Select Stylist 1.[PERSON_NAME] 3.[PERSON_NAME] 4.Sameer 5.[PERSON_NAME] 6.[PERS…" at bounding box center [92, 166] width 41 height 10
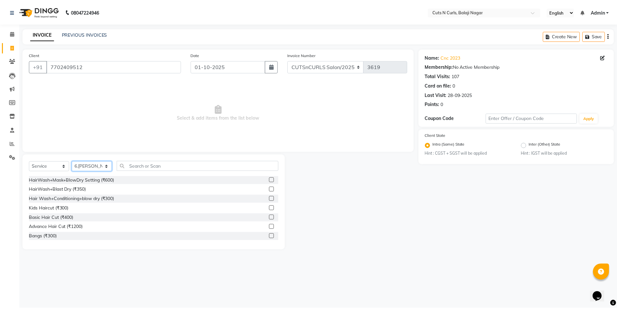
scroll to position [65, 0]
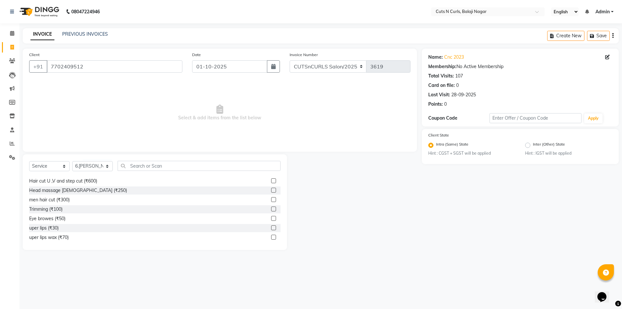
click at [271, 201] on label at bounding box center [273, 199] width 5 height 5
click at [271, 201] on input "checkbox" at bounding box center [273, 200] width 4 height 4
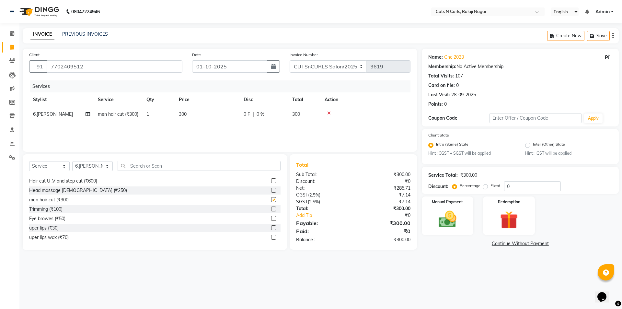
checkbox input "false"
click at [491, 188] on label "Fixed" at bounding box center [496, 186] width 10 height 6
click at [485, 188] on input "Fixed" at bounding box center [486, 185] width 5 height 5
radio input "true"
click at [514, 186] on input "0" at bounding box center [532, 186] width 57 height 10
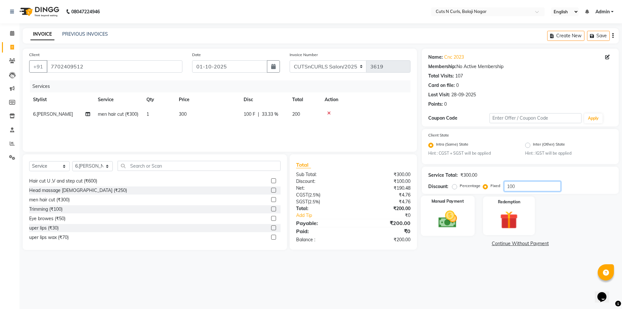
type input "100"
click at [453, 217] on img at bounding box center [448, 219] width 30 height 21
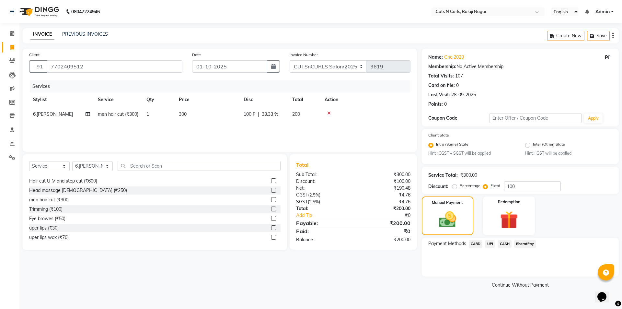
click at [508, 245] on span "CASH" at bounding box center [505, 243] width 14 height 7
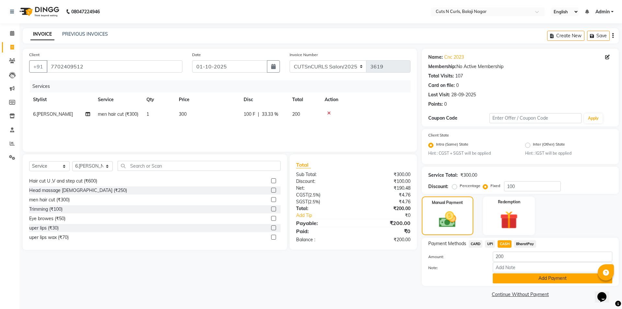
click at [534, 280] on button "Add Payment" at bounding box center [553, 278] width 120 height 10
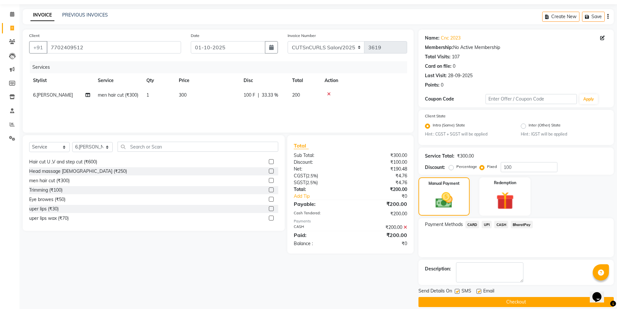
scroll to position [27, 0]
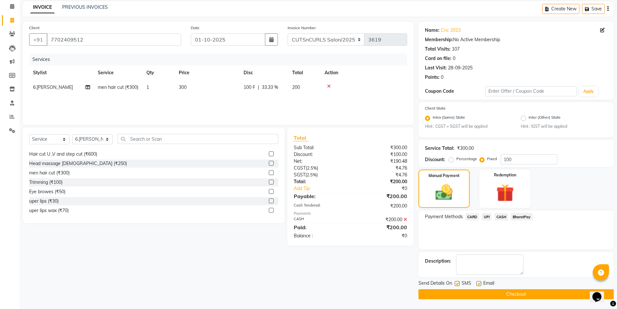
click at [478, 283] on label at bounding box center [479, 283] width 5 height 5
click at [478, 283] on input "checkbox" at bounding box center [479, 284] width 4 height 4
checkbox input "false"
click at [497, 294] on button "Checkout" at bounding box center [516, 294] width 195 height 10
